Goal: Task Accomplishment & Management: Manage account settings

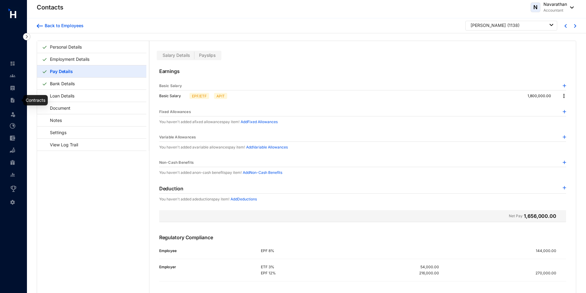
click at [10, 98] on img at bounding box center [13, 101] width 6 height 6
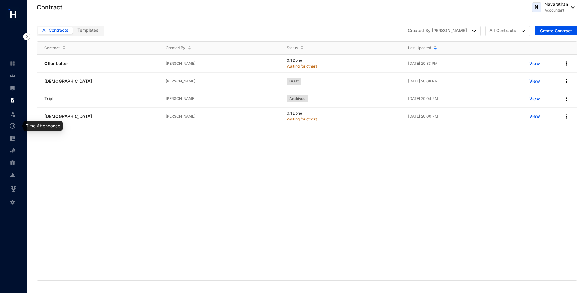
click at [13, 128] on img at bounding box center [13, 126] width 6 height 6
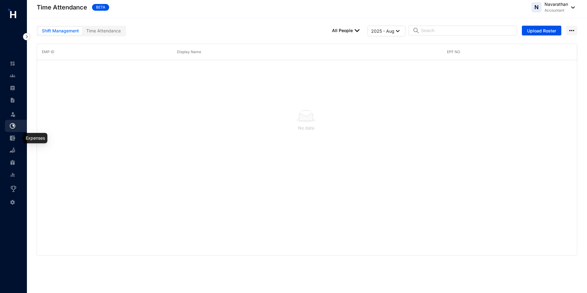
click at [13, 138] on img at bounding box center [13, 139] width 6 height 6
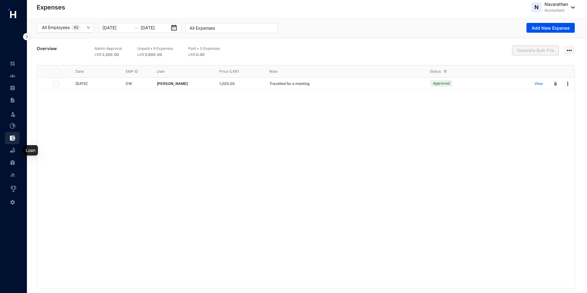
click at [13, 153] on img at bounding box center [13, 151] width 6 height 6
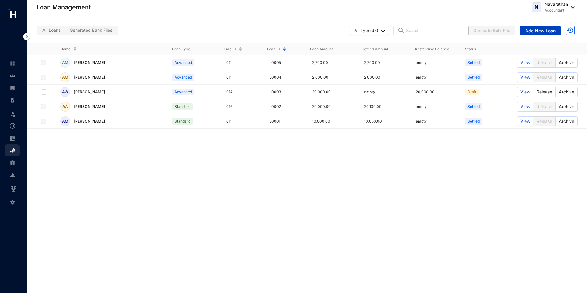
click at [527, 34] on button "Add New Loan" at bounding box center [540, 31] width 41 height 10
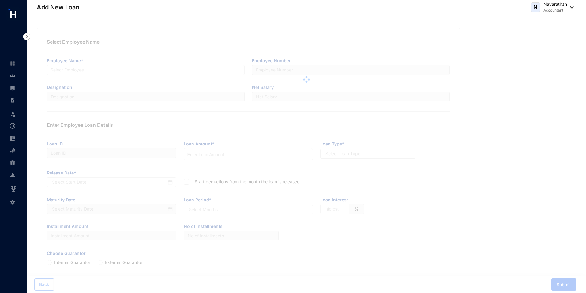
type input "L0006"
radio input "true"
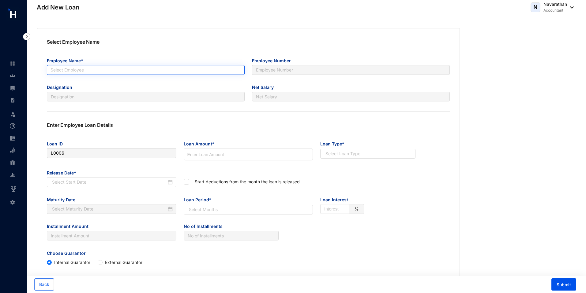
click at [170, 72] on input "search" at bounding box center [145, 69] width 190 height 9
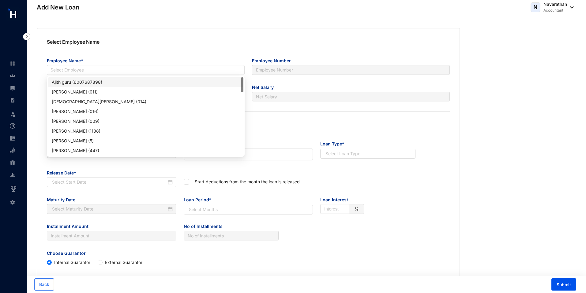
click at [195, 60] on span "Employee Name*" at bounding box center [146, 60] width 198 height 10
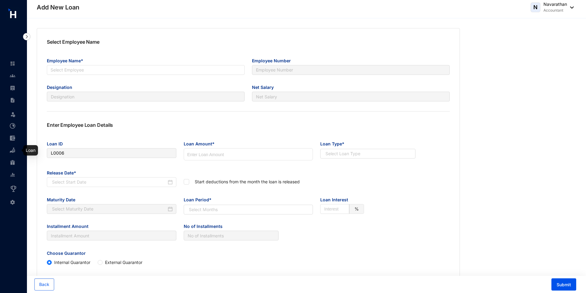
click at [12, 151] on img at bounding box center [13, 151] width 6 height 6
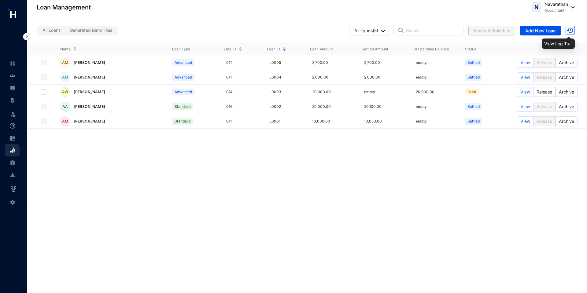
click at [573, 30] on img at bounding box center [570, 30] width 9 height 9
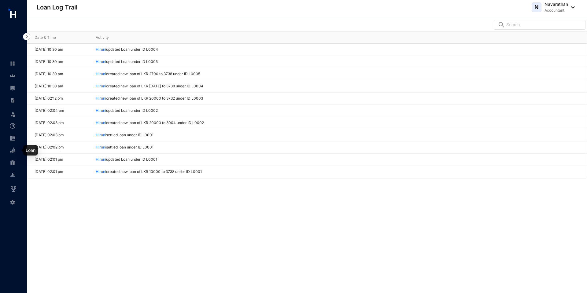
click at [12, 149] on img at bounding box center [13, 151] width 6 height 6
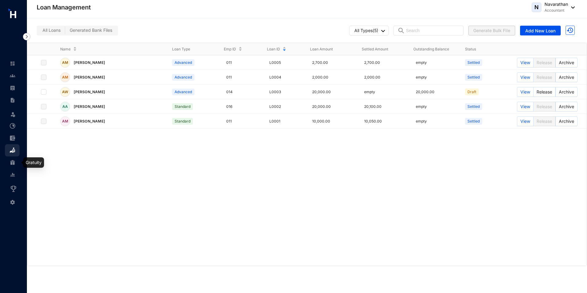
click at [12, 162] on img at bounding box center [13, 163] width 6 height 6
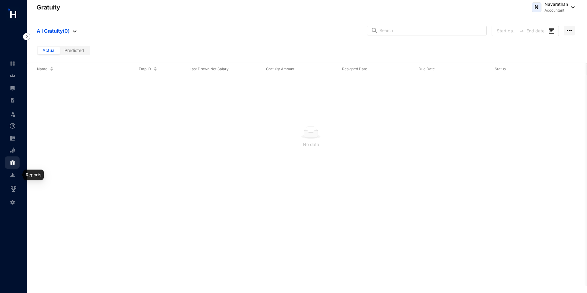
click at [12, 177] on img at bounding box center [13, 175] width 6 height 6
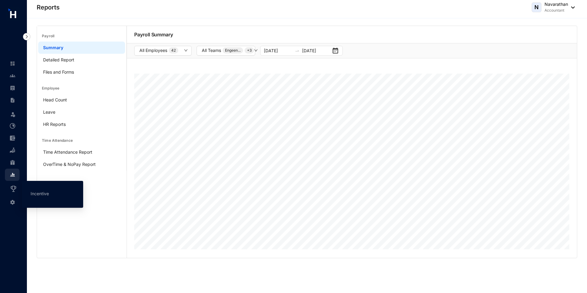
click at [13, 190] on img at bounding box center [13, 188] width 7 height 7
click at [39, 192] on link "Incentive" at bounding box center [40, 193] width 18 height 5
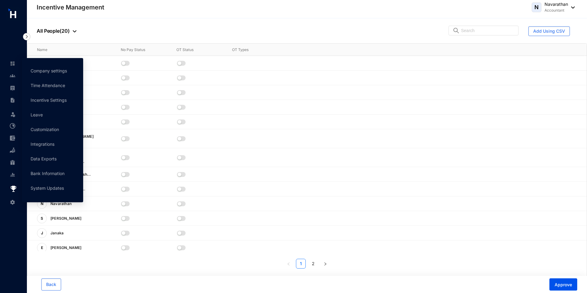
click at [12, 202] on img at bounding box center [13, 203] width 6 height 6
click at [40, 72] on link "Company settings" at bounding box center [49, 70] width 36 height 5
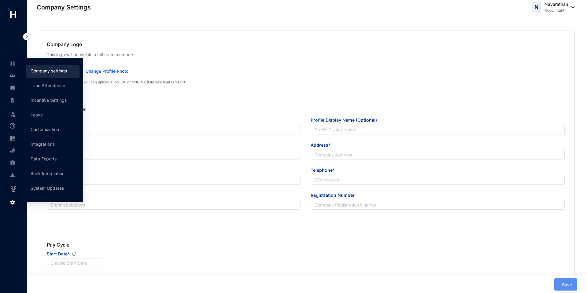
type input "Humanised Technology Solutions"
type input "Humanised Payroll"
type input "support@gethumanised.com"
type input "No 15, Stratford Avenue"
type input "0764437726"
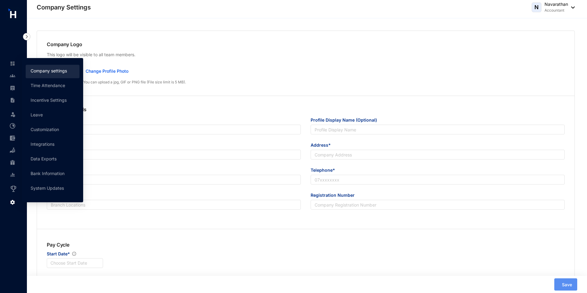
type input "PV124536"
type input "A"
type input "55104"
type input "8"
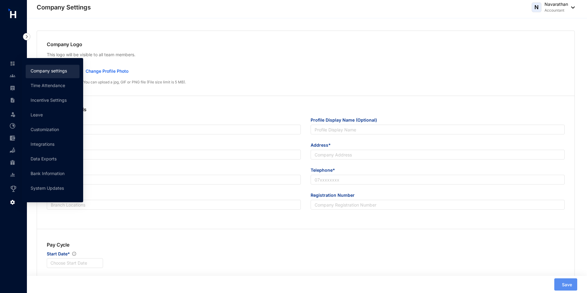
radio input "true"
checkbox input "true"
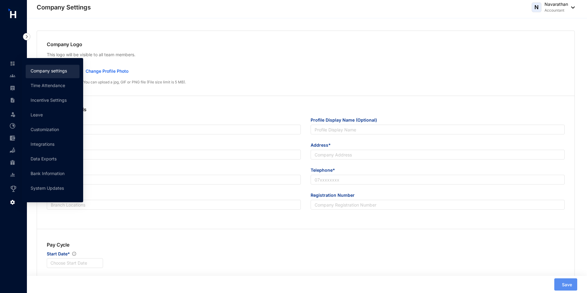
checkbox input "true"
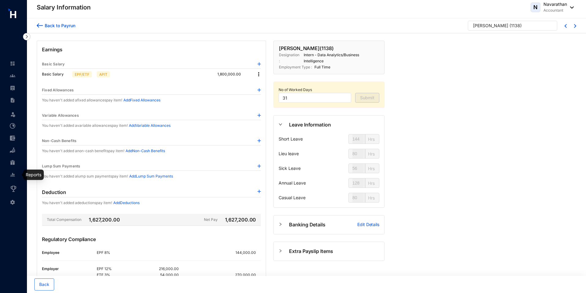
click at [13, 178] on link at bounding box center [17, 175] width 15 height 6
